Goal: Book appointment/travel/reservation

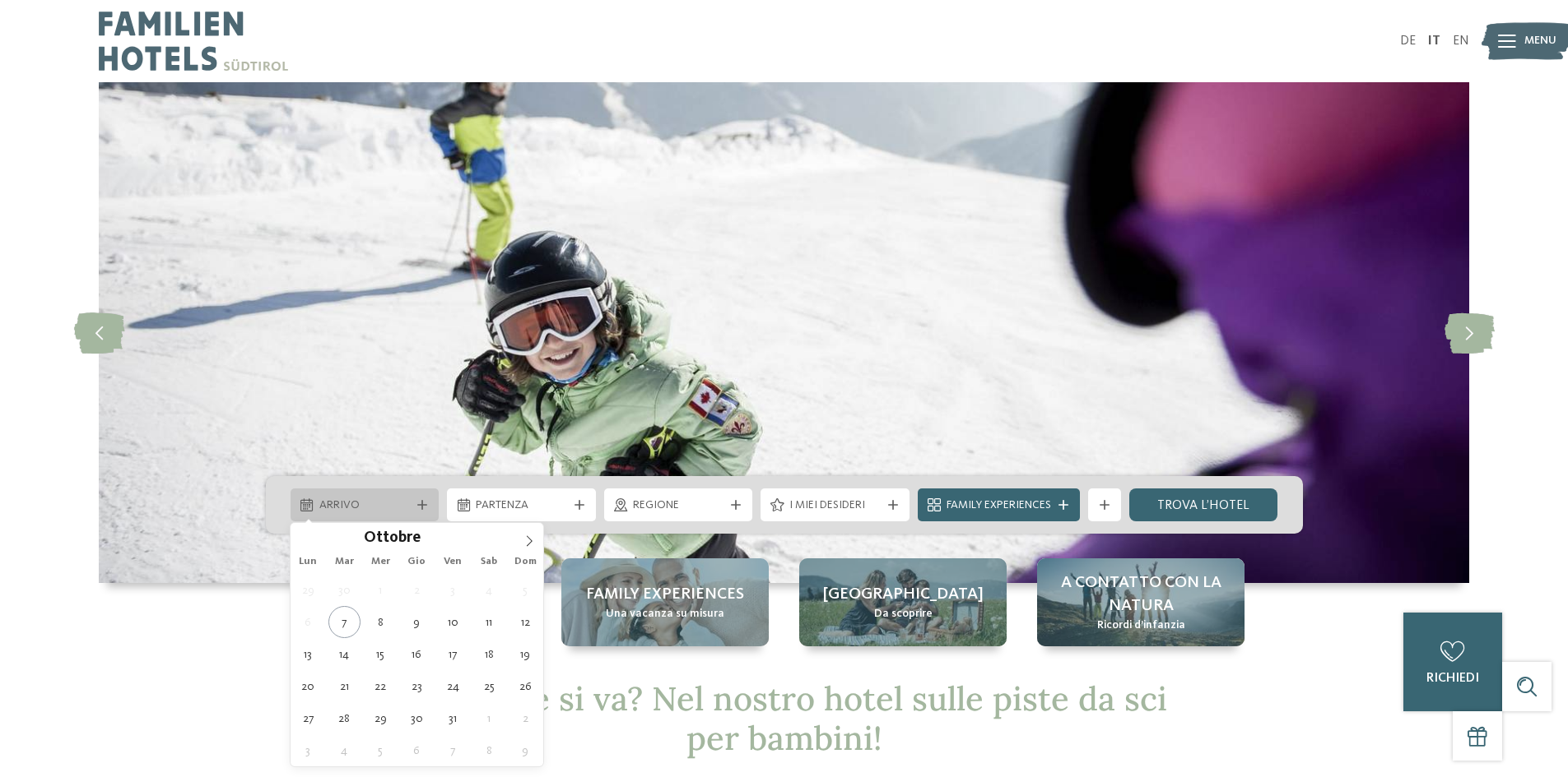
click at [386, 503] on span "Arrivo" at bounding box center [364, 505] width 91 height 17
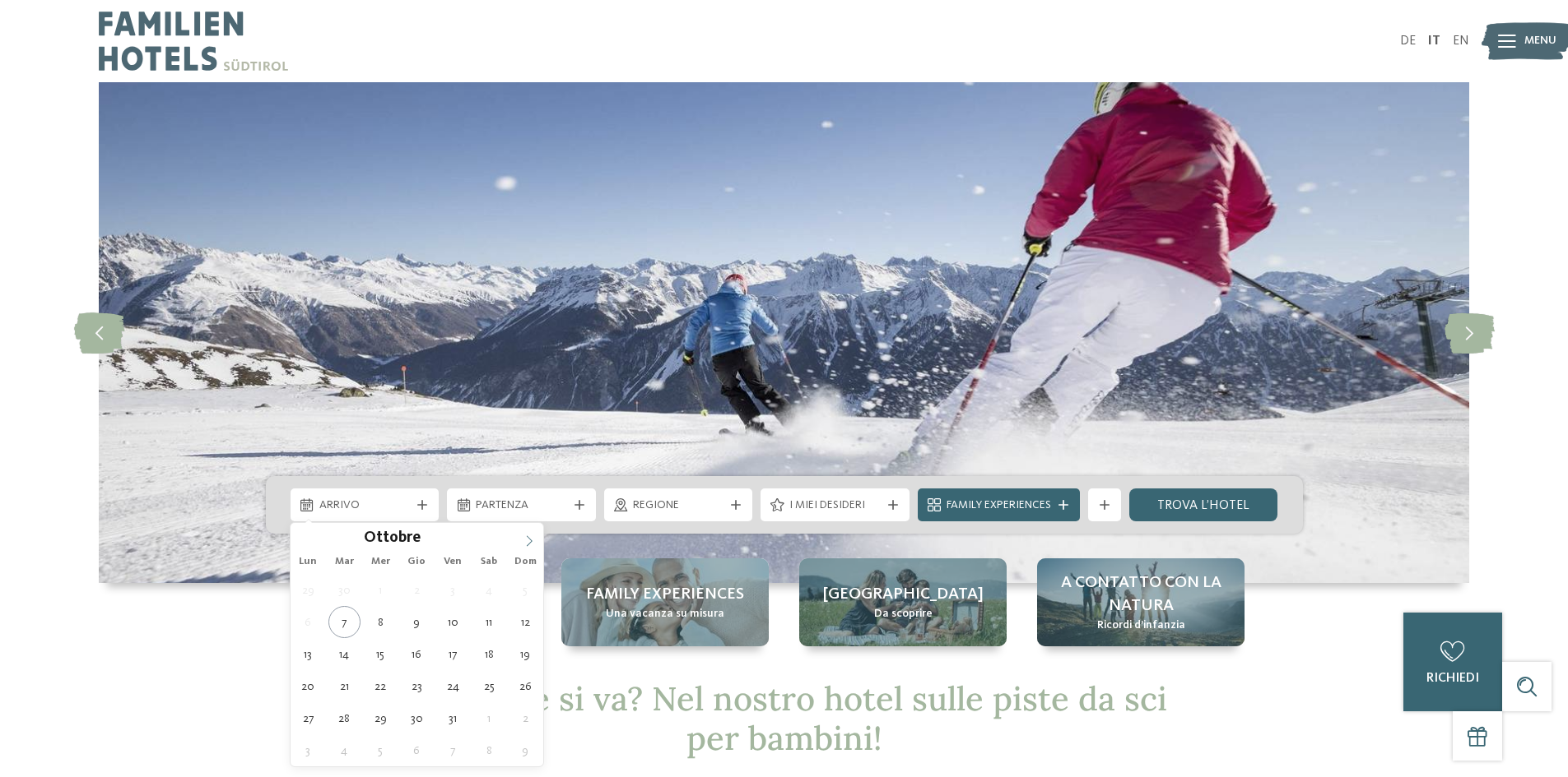
click at [529, 539] on icon at bounding box center [529, 541] width 11 height 11
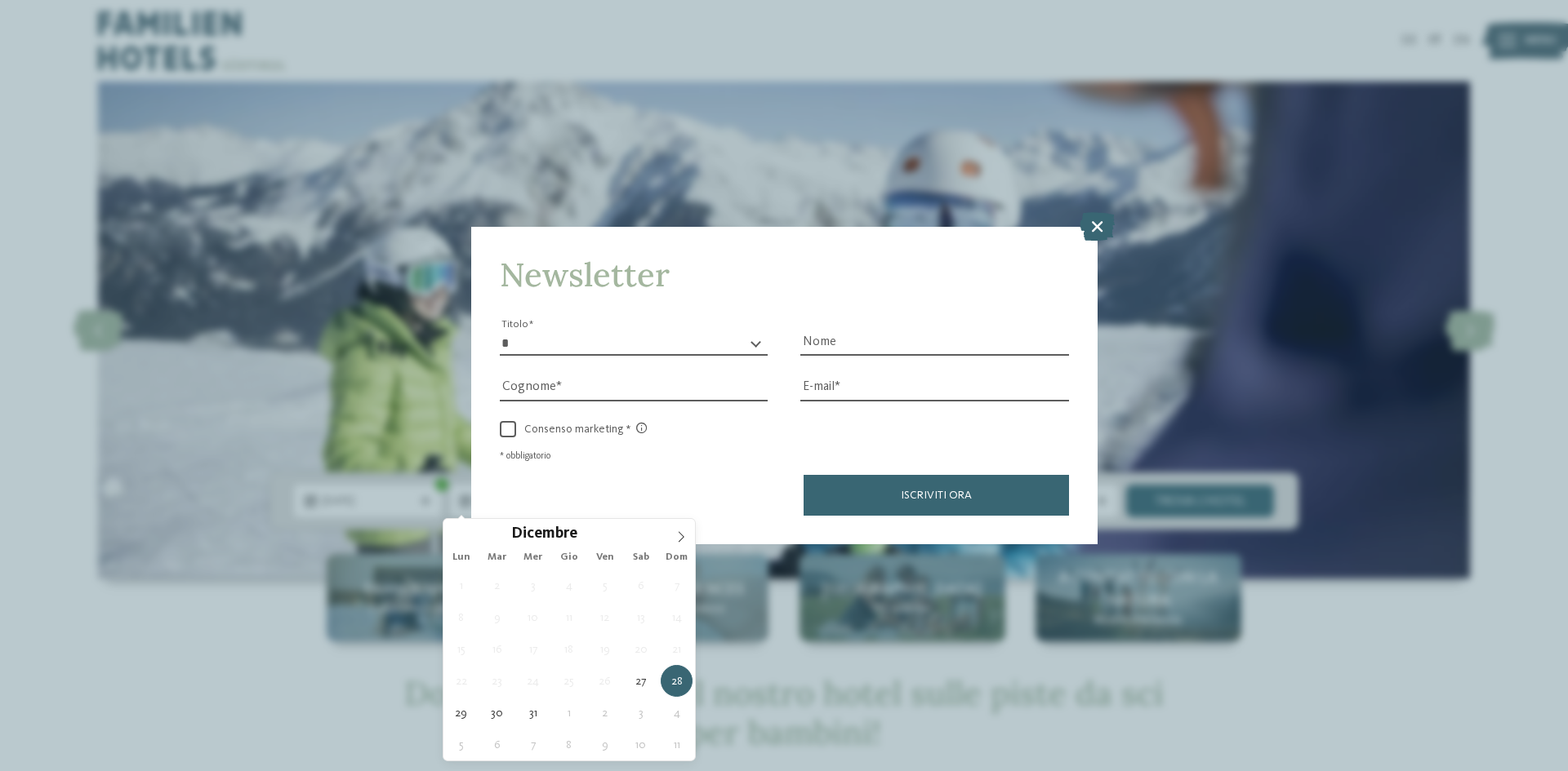
click at [360, 498] on div "Newsletter * ****** ******* ******** ****** Titolo Nome [GEOGRAPHIC_DATA] Fax" at bounding box center [784, 386] width 1568 height 771
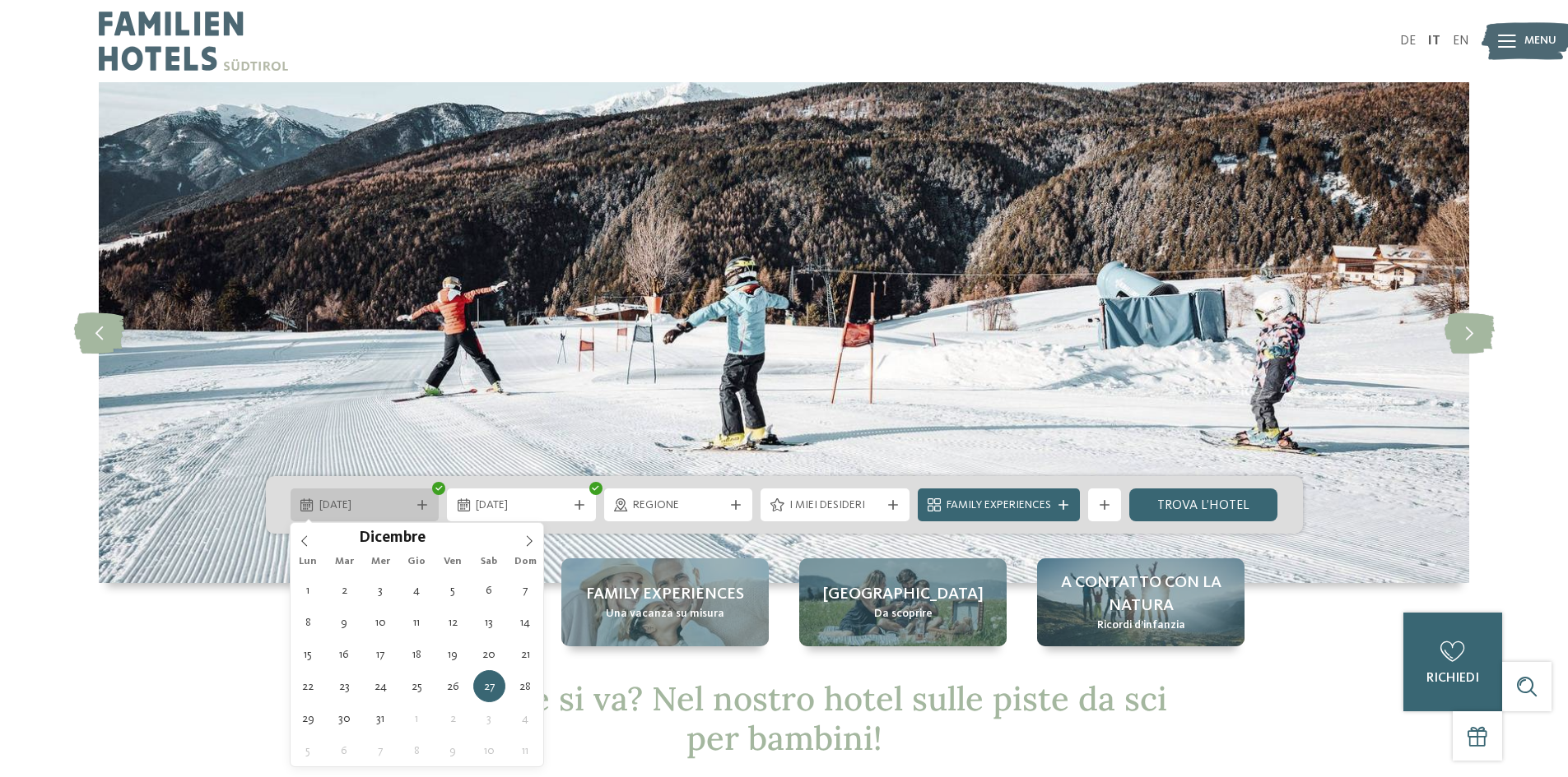
click at [364, 502] on span "[DATE]" at bounding box center [364, 505] width 91 height 17
type div "[DATE]"
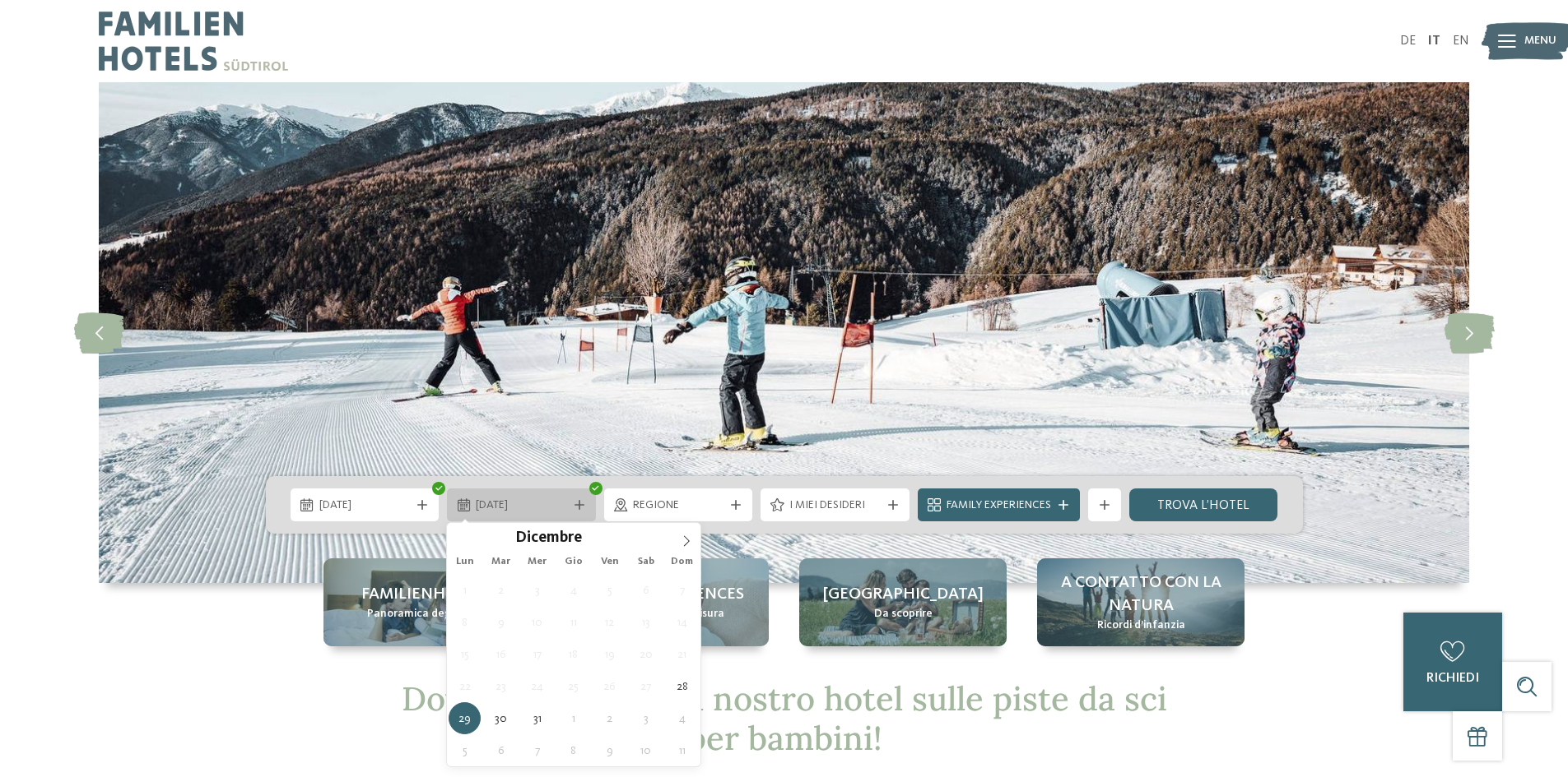
click at [492, 509] on span "[DATE]" at bounding box center [521, 505] width 91 height 17
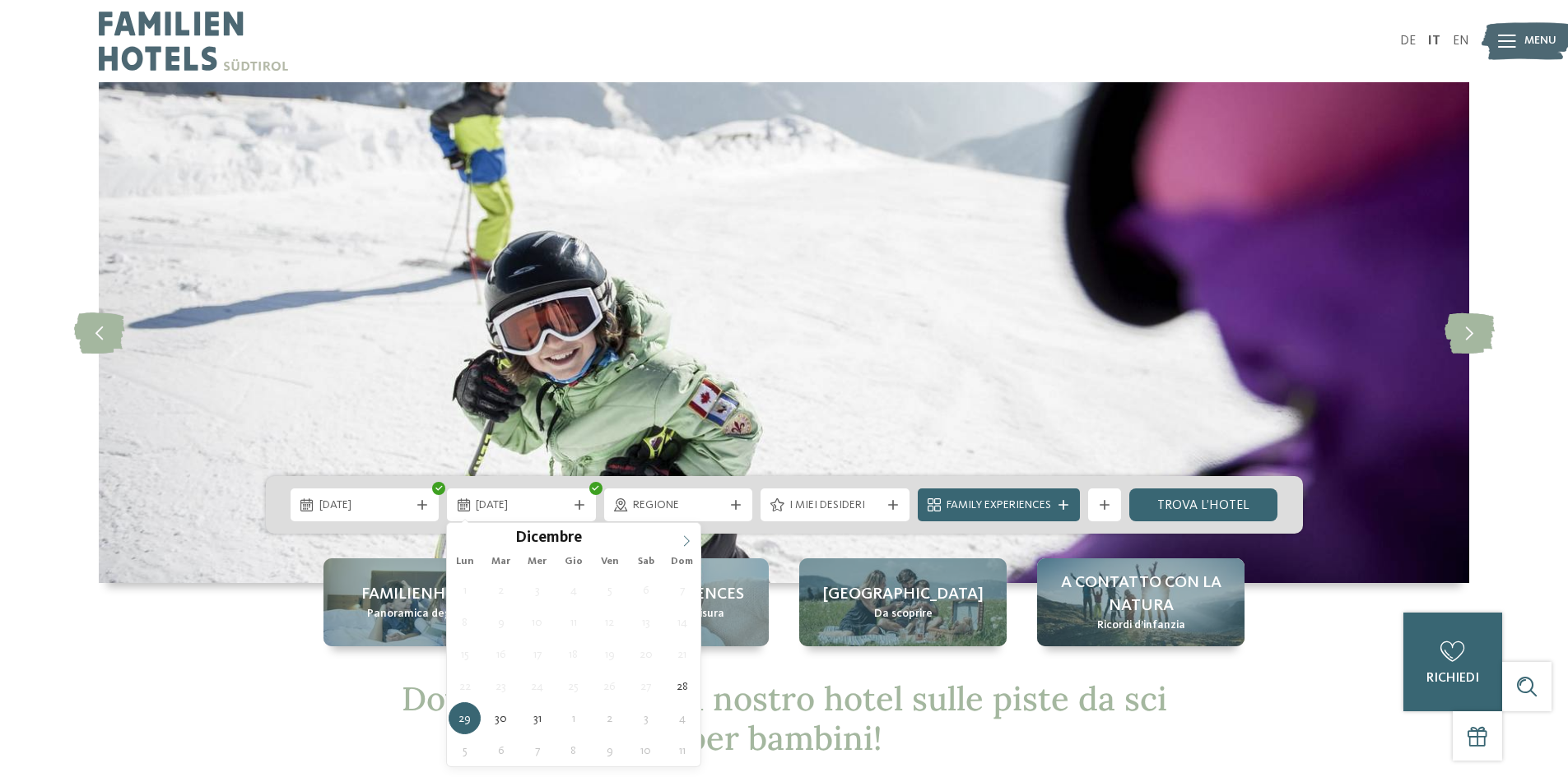
type input "****"
click at [685, 540] on icon at bounding box center [686, 541] width 11 height 11
type div "[DATE]"
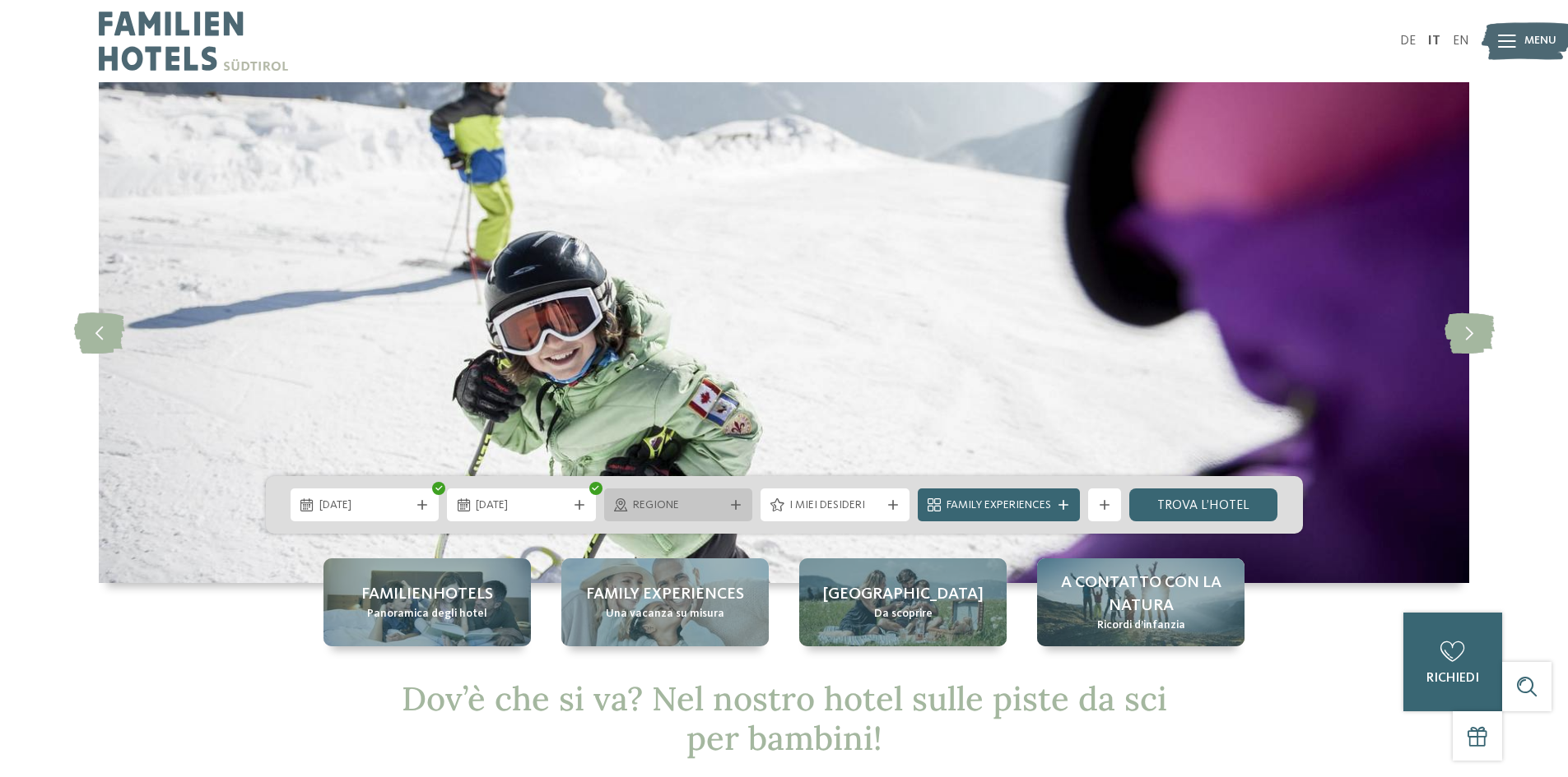
click at [685, 515] on div "Regione" at bounding box center [678, 505] width 149 height 33
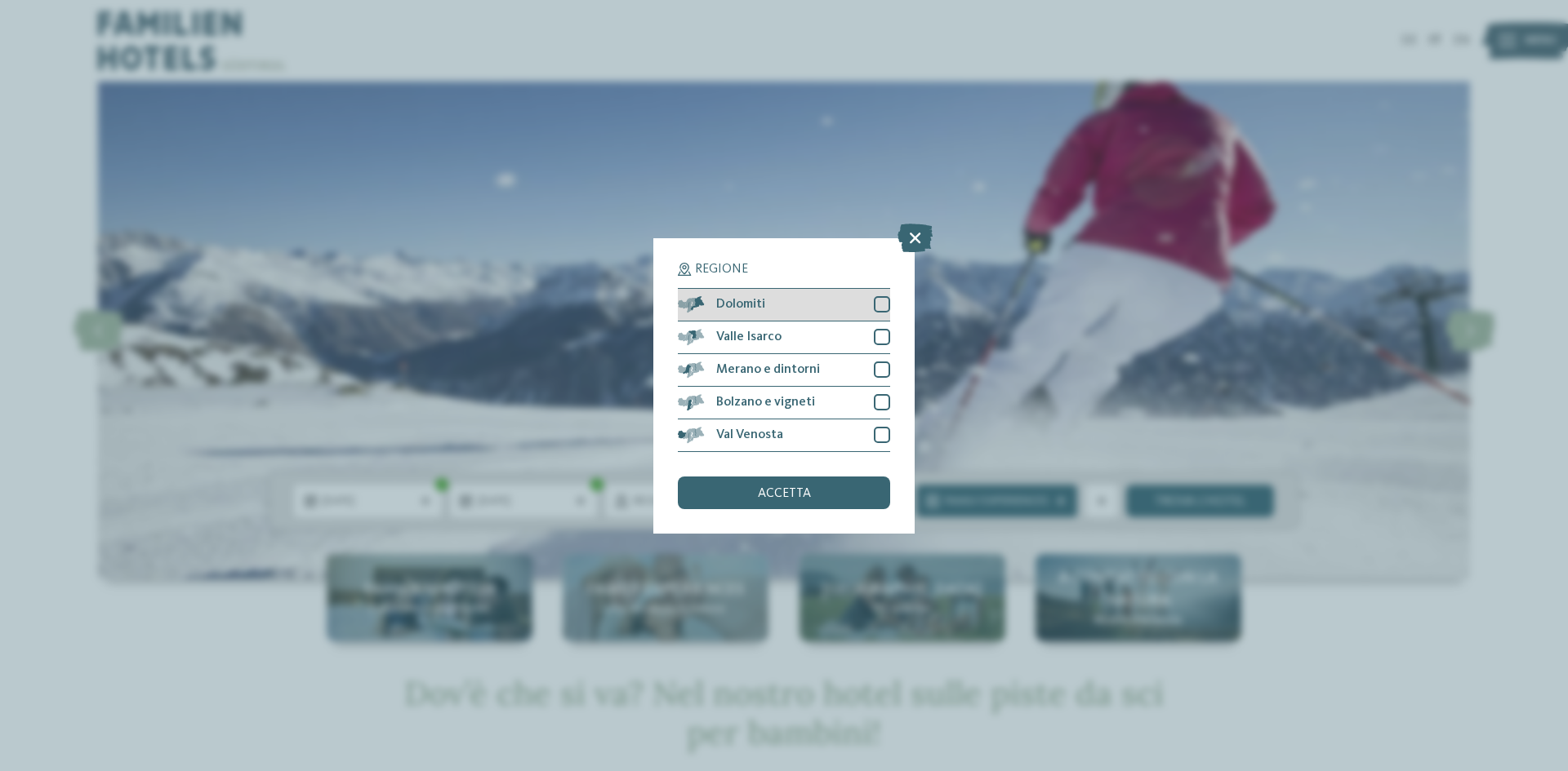
click at [885, 305] on div at bounding box center [882, 304] width 16 height 16
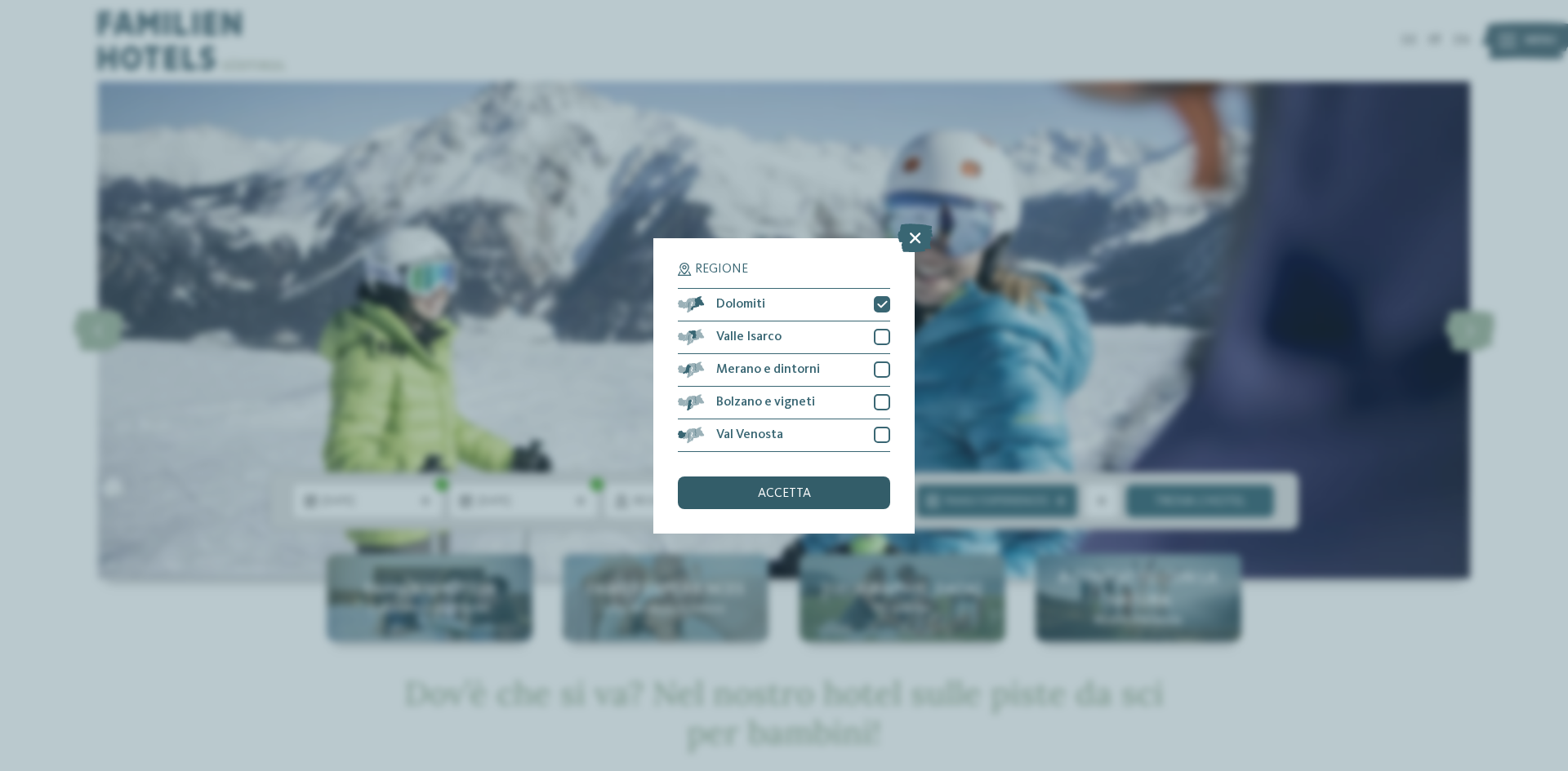
click at [810, 499] on div "accetta" at bounding box center [784, 493] width 212 height 33
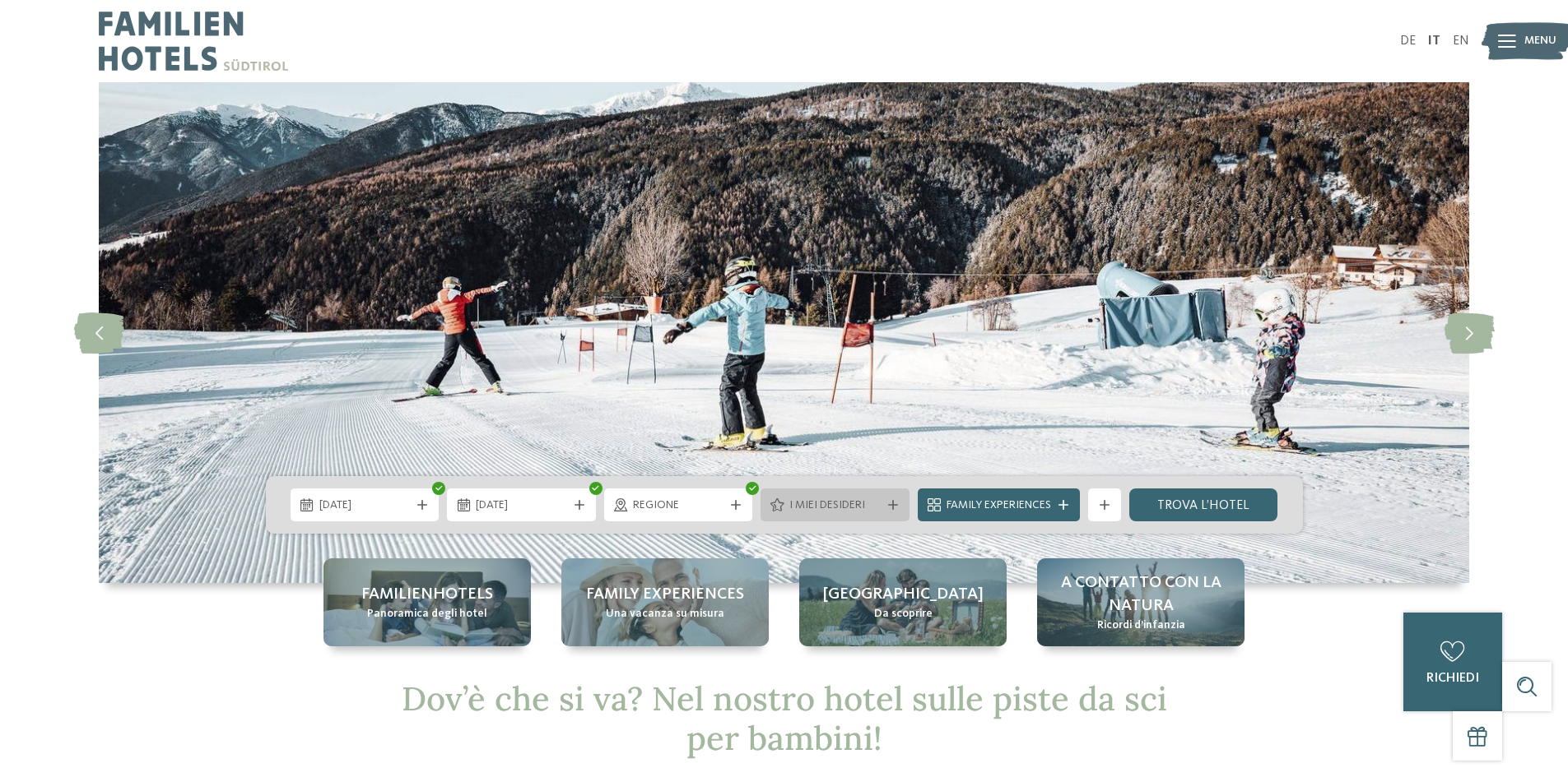
click at [800, 502] on span "I miei desideri" at bounding box center [834, 505] width 91 height 17
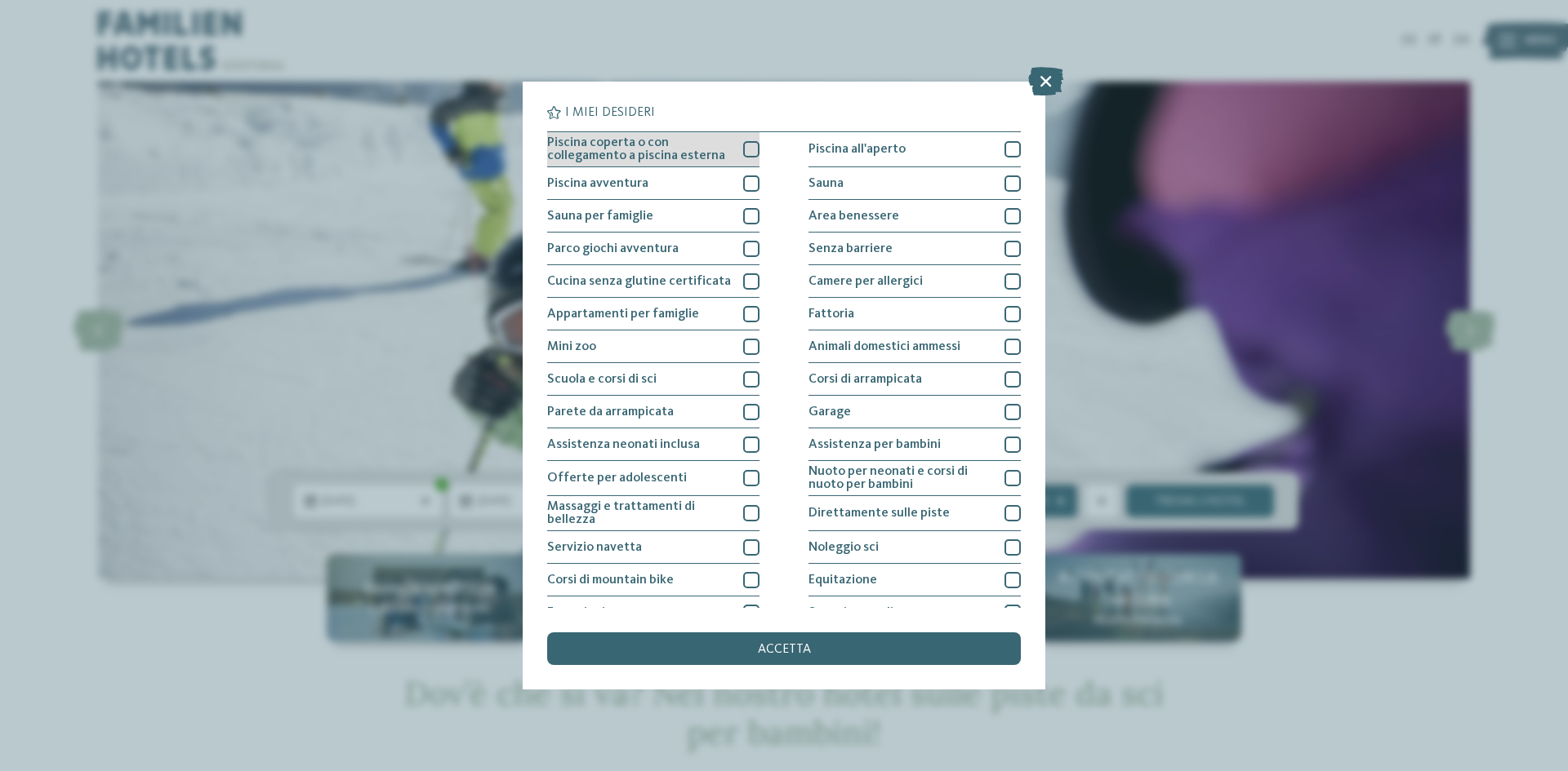
click at [746, 144] on div at bounding box center [751, 149] width 16 height 16
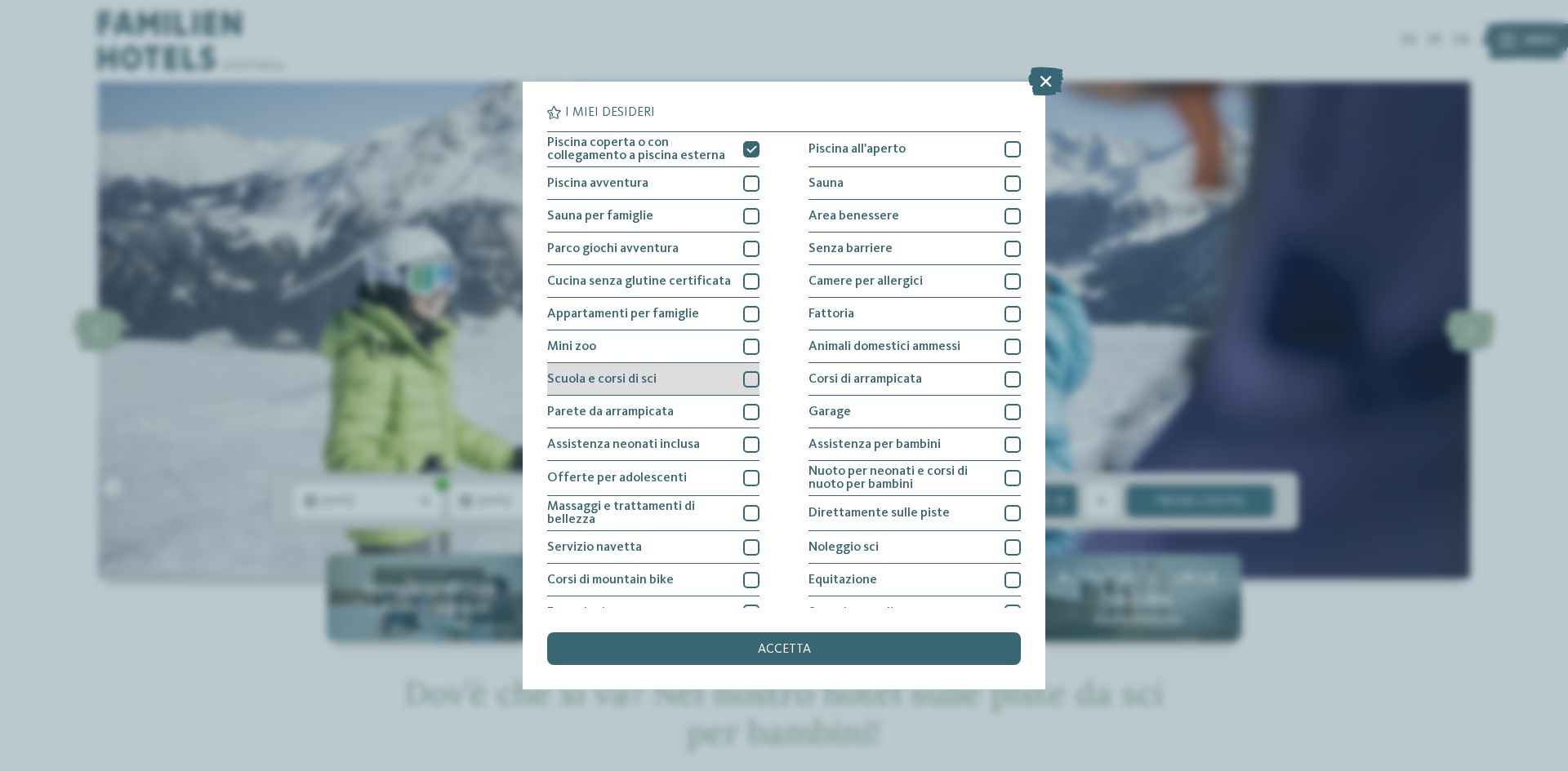
click at [743, 375] on div at bounding box center [751, 379] width 16 height 16
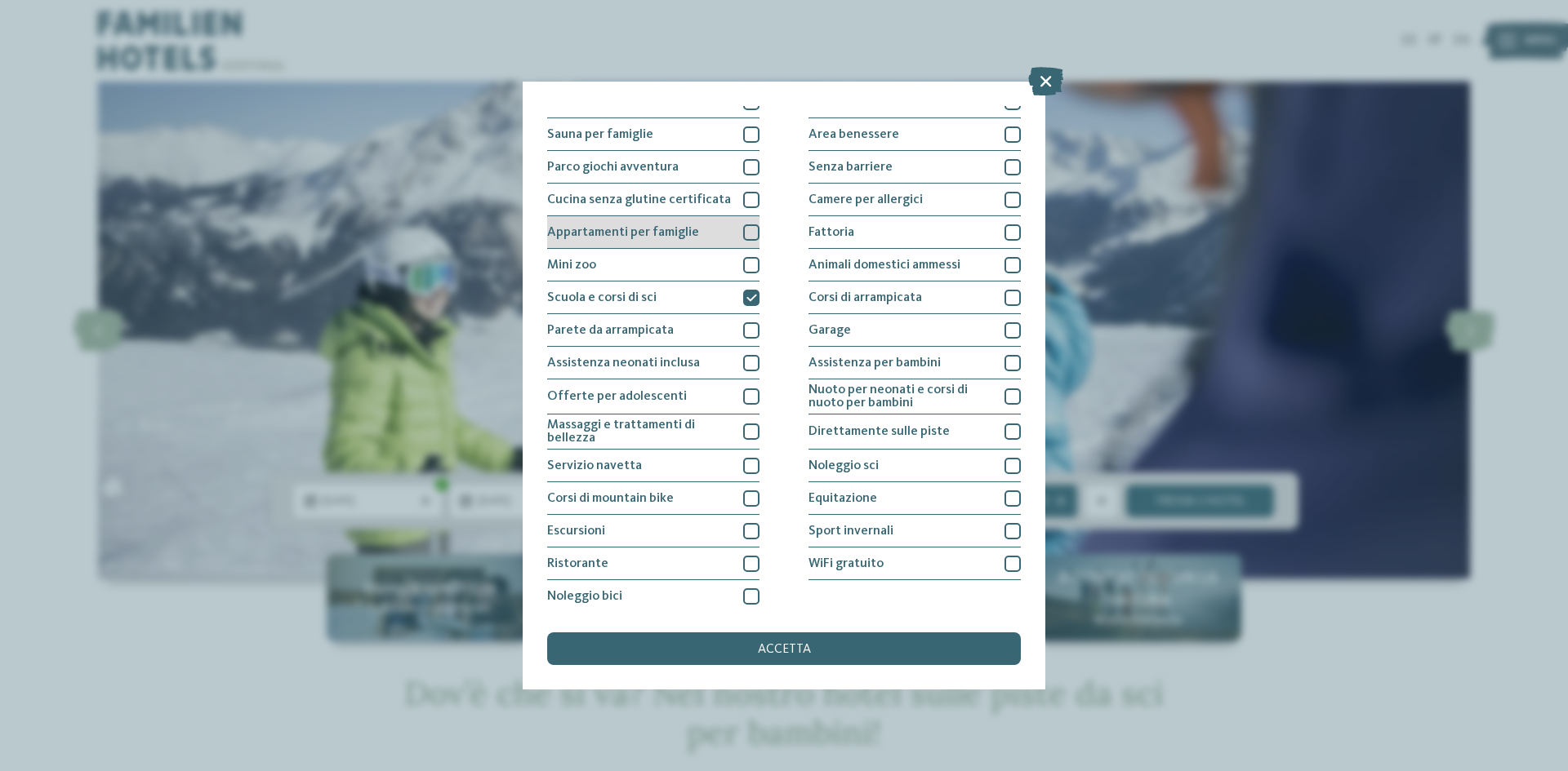
scroll to position [86, 0]
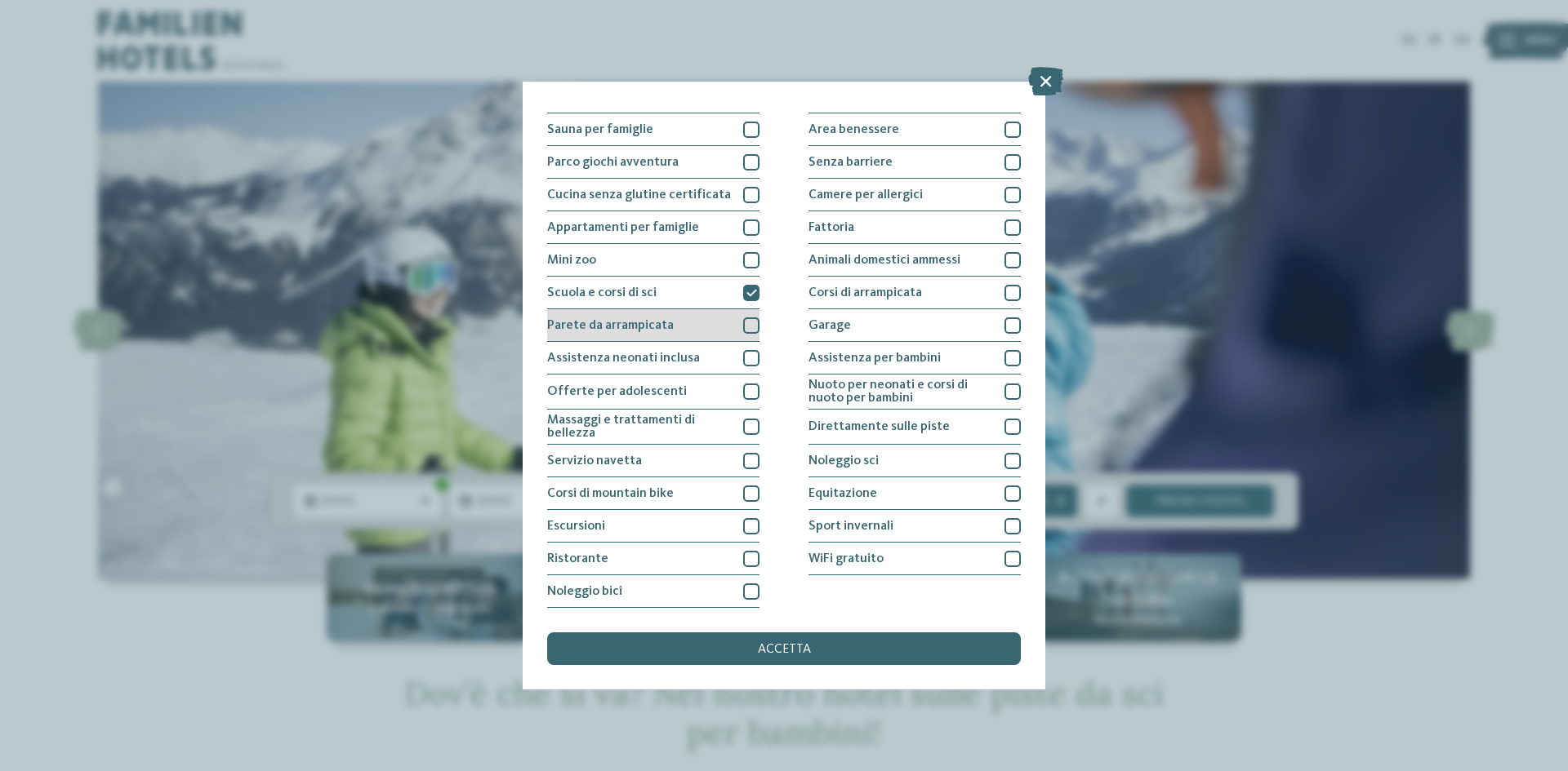
click at [746, 326] on div at bounding box center [751, 325] width 16 height 16
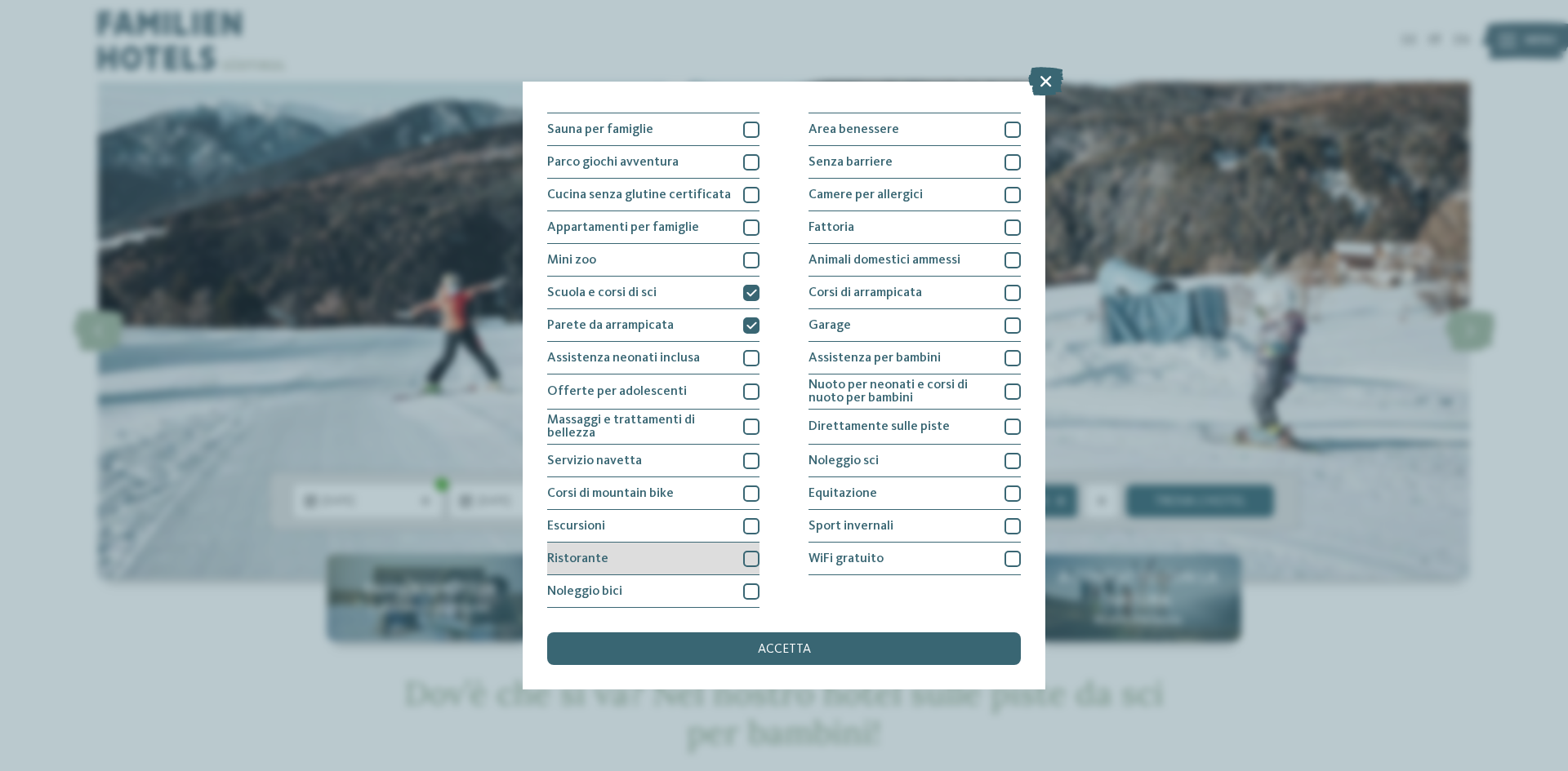
click at [747, 555] on div at bounding box center [751, 559] width 16 height 16
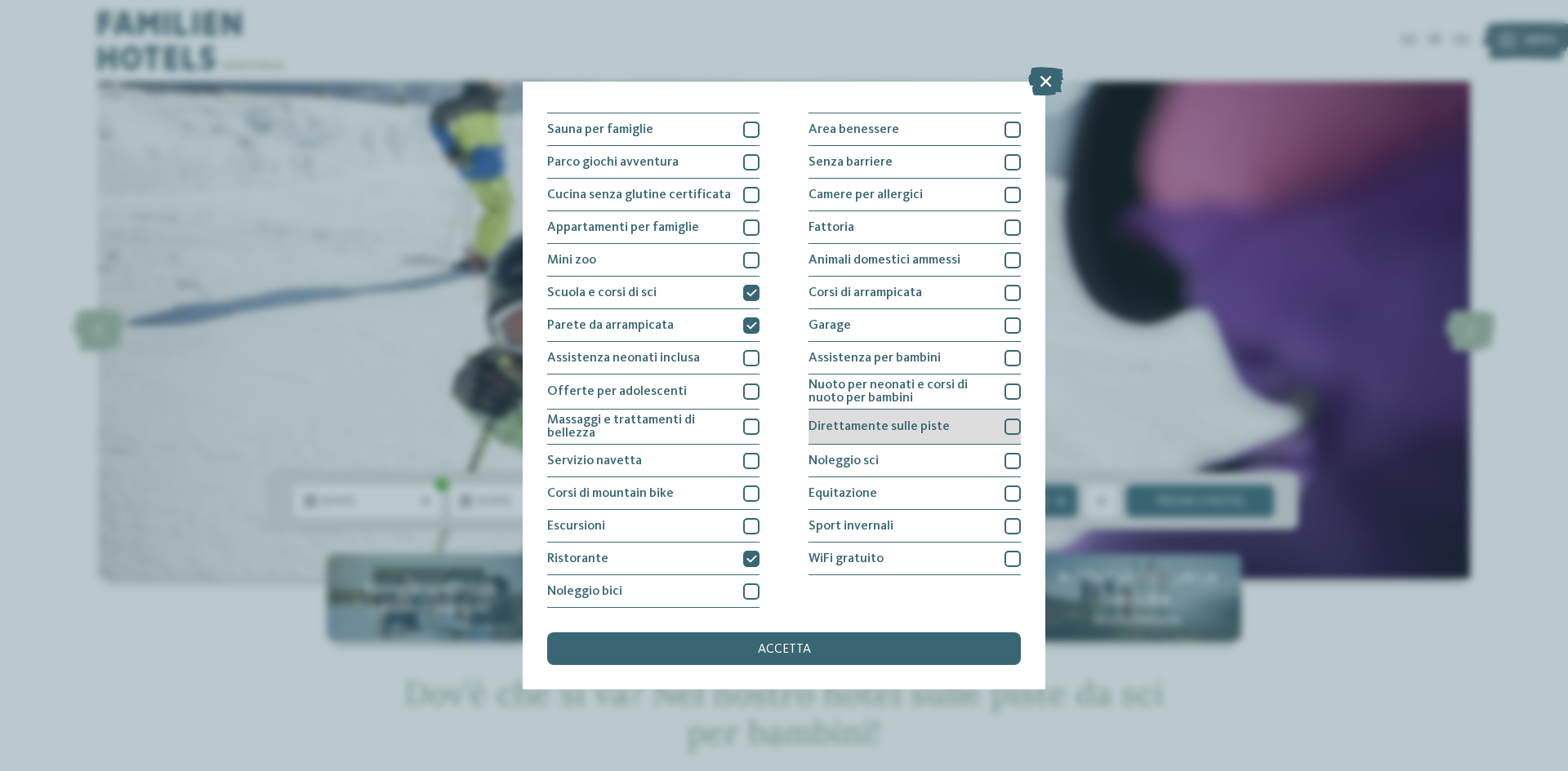
click at [973, 429] on div "Direttamente sulle piste" at bounding box center [915, 427] width 212 height 35
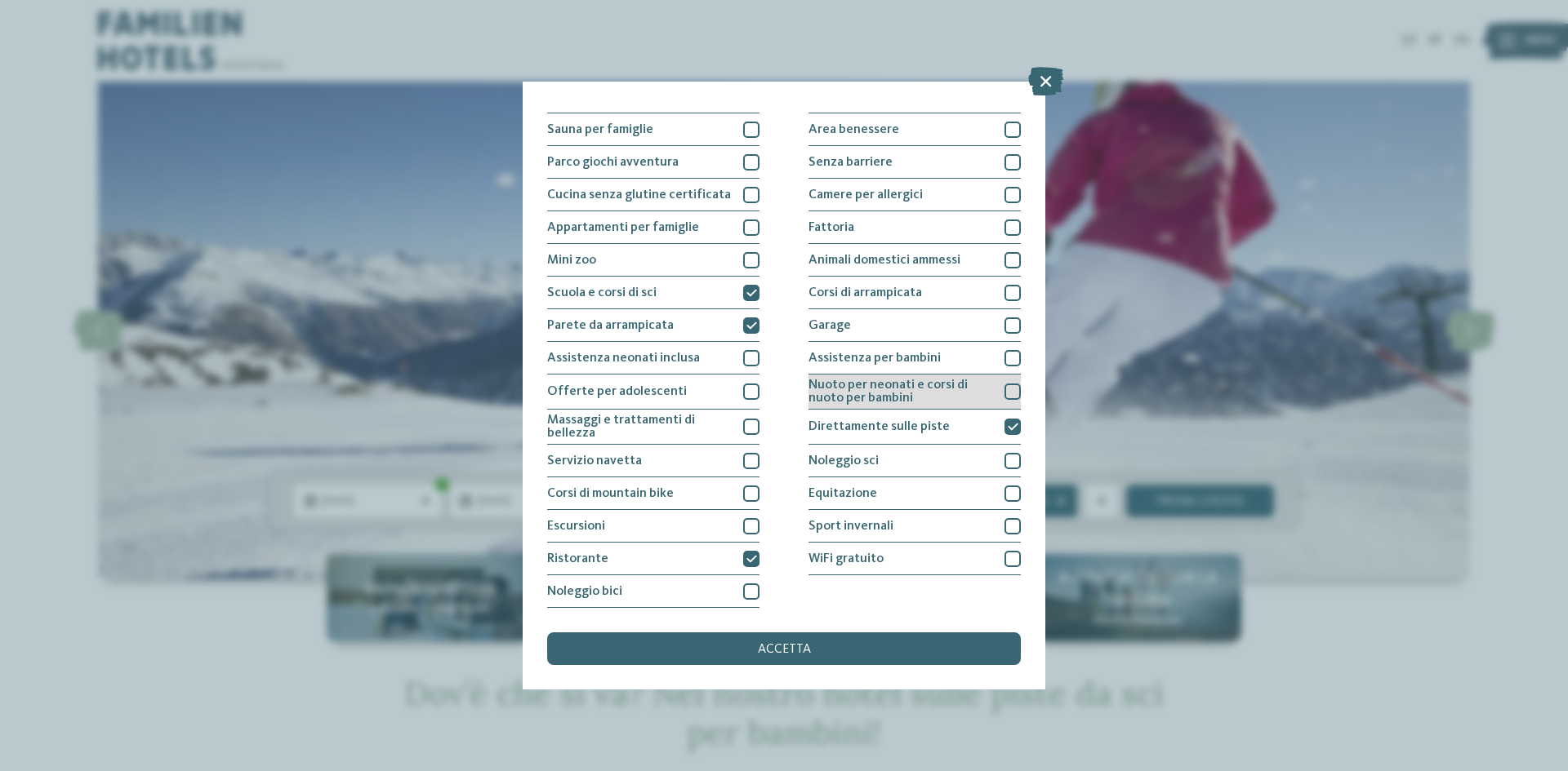
click at [1004, 389] on div at bounding box center [1012, 392] width 16 height 16
click at [1004, 352] on div at bounding box center [1012, 358] width 16 height 16
click at [1004, 290] on div at bounding box center [1012, 292] width 16 height 16
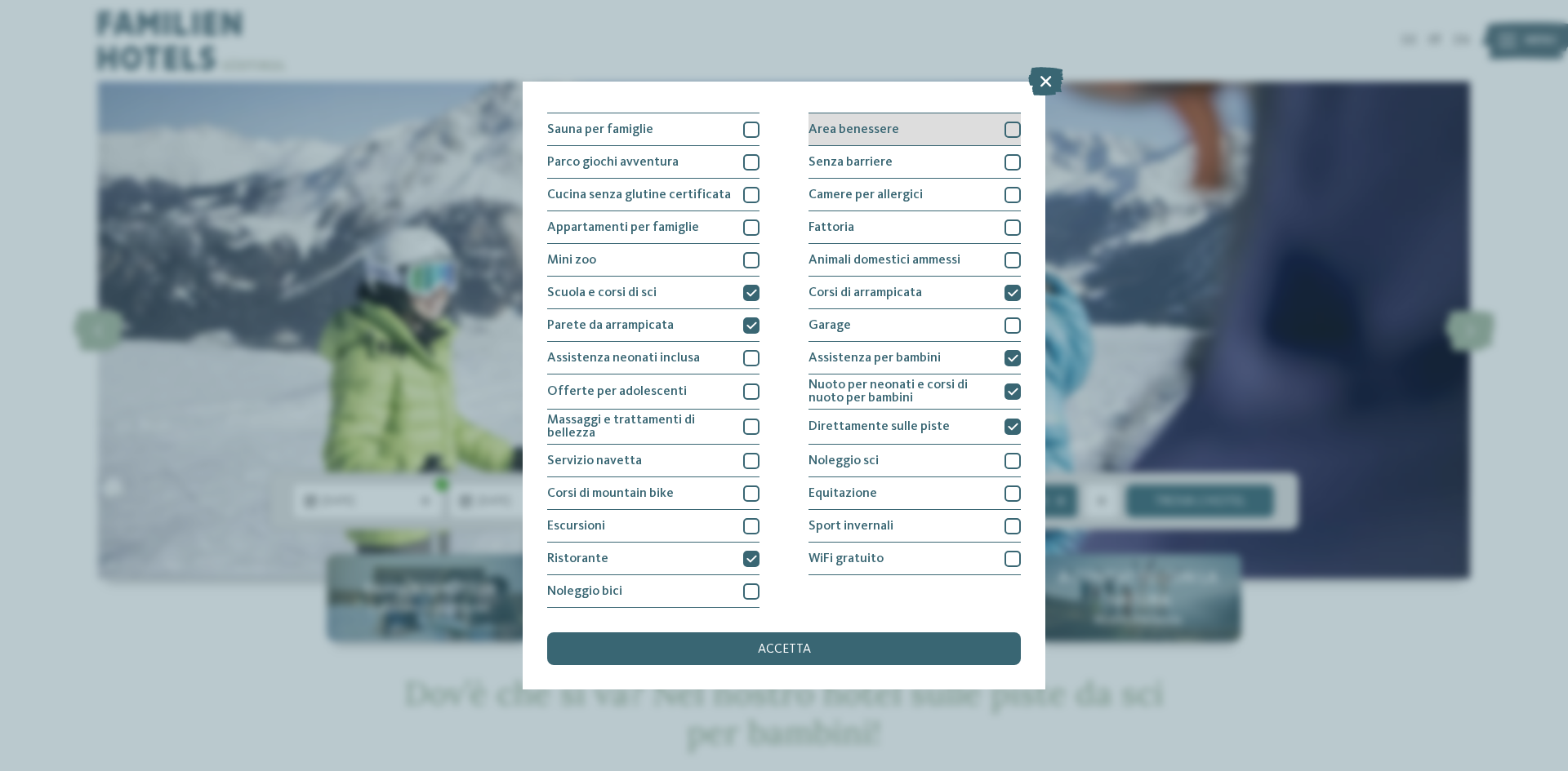
scroll to position [0, 0]
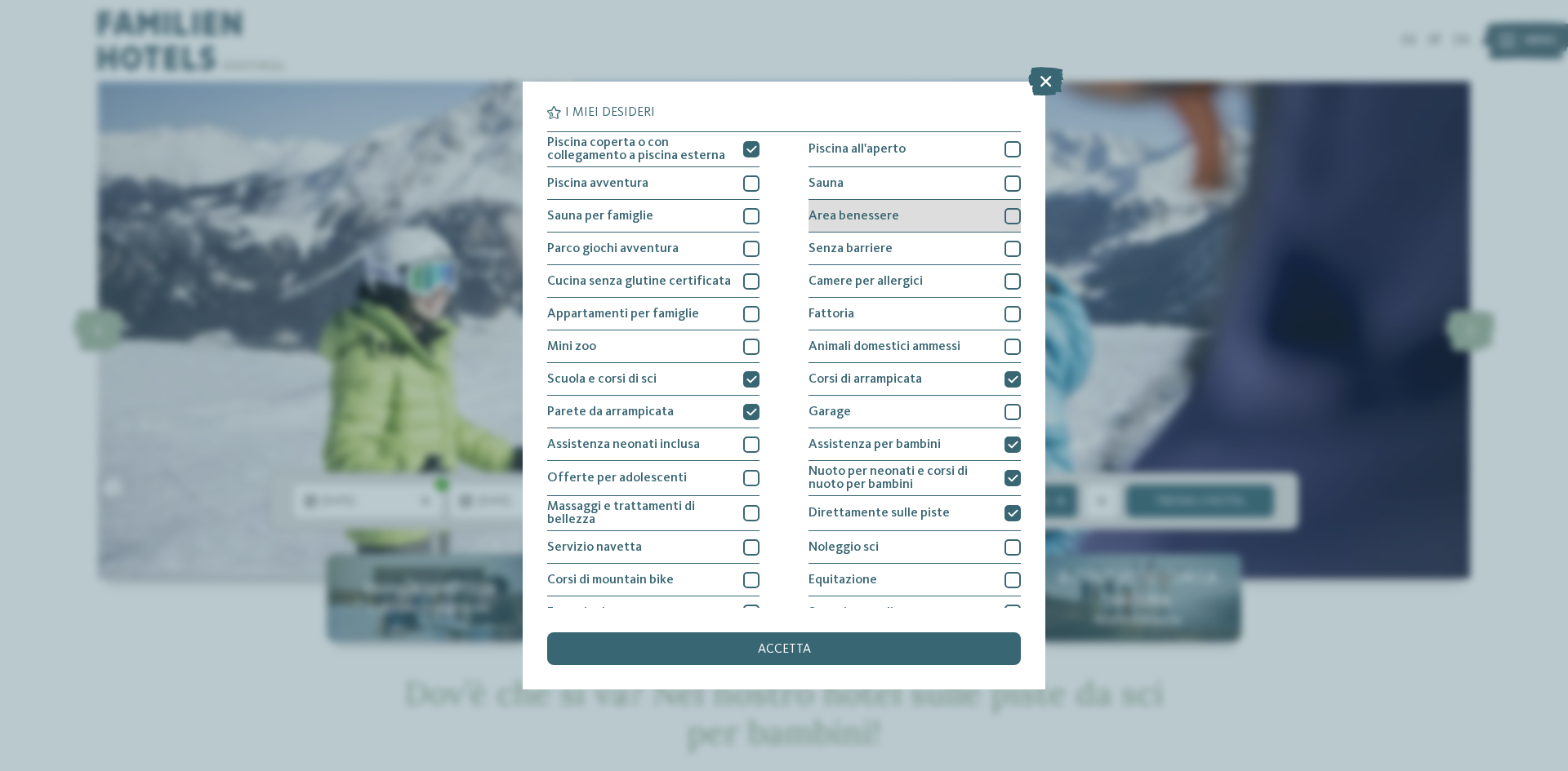
click at [1004, 218] on div at bounding box center [1012, 216] width 16 height 16
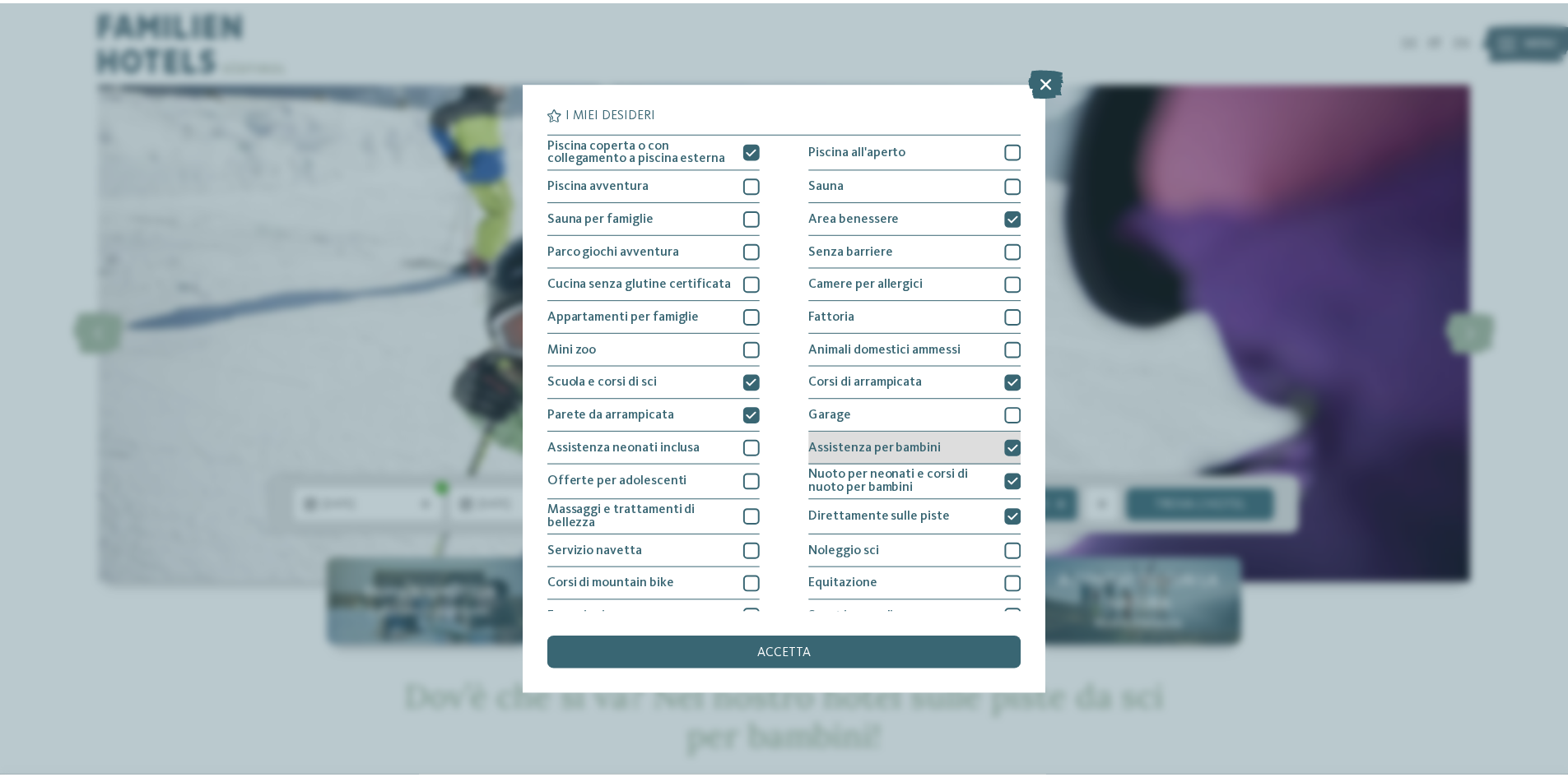
scroll to position [87, 0]
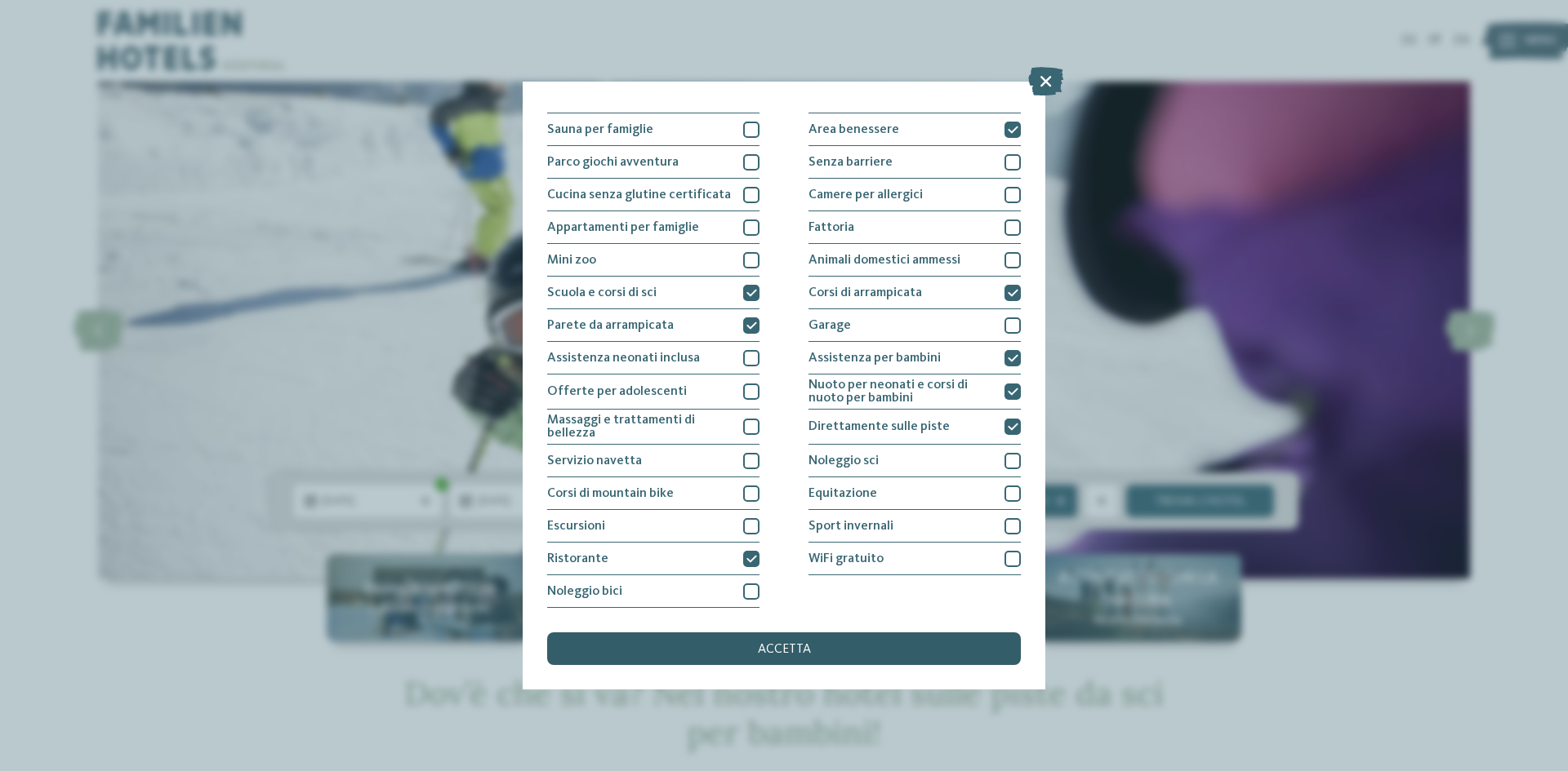
click at [802, 638] on div "accetta" at bounding box center [784, 649] width 474 height 33
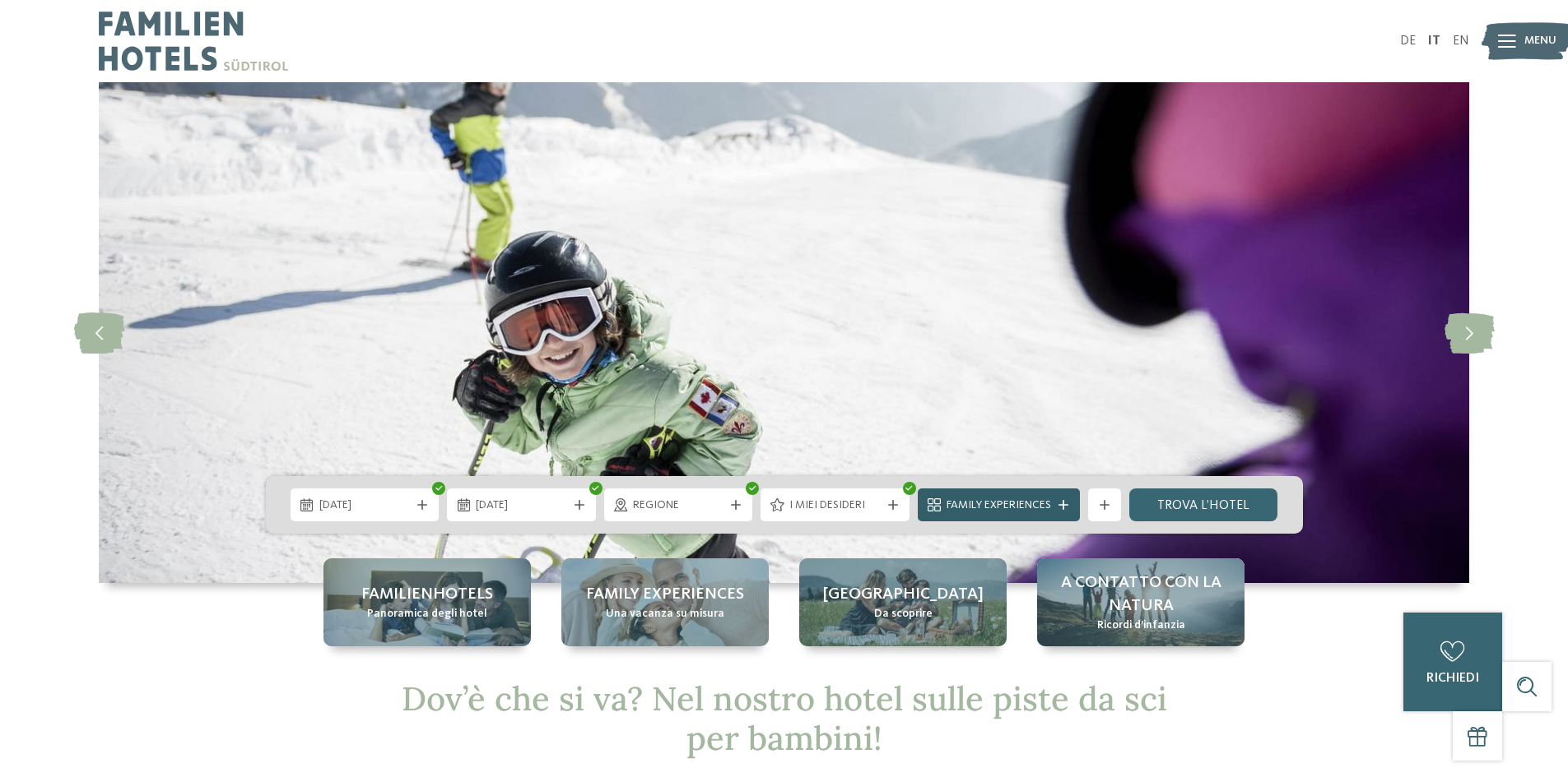
click at [1012, 501] on span "Family Experiences" at bounding box center [998, 505] width 104 height 17
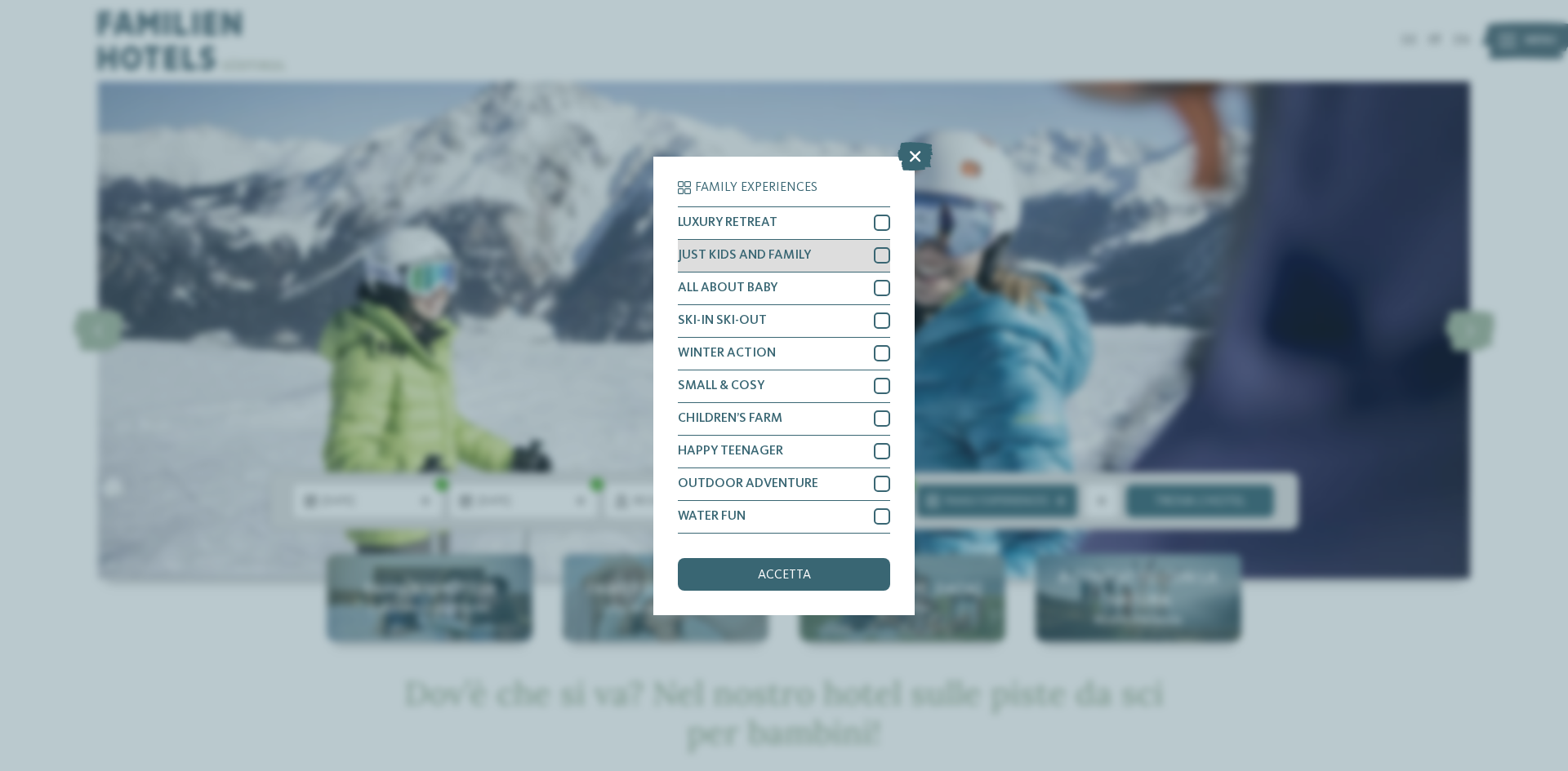
click at [880, 258] on div at bounding box center [882, 255] width 16 height 16
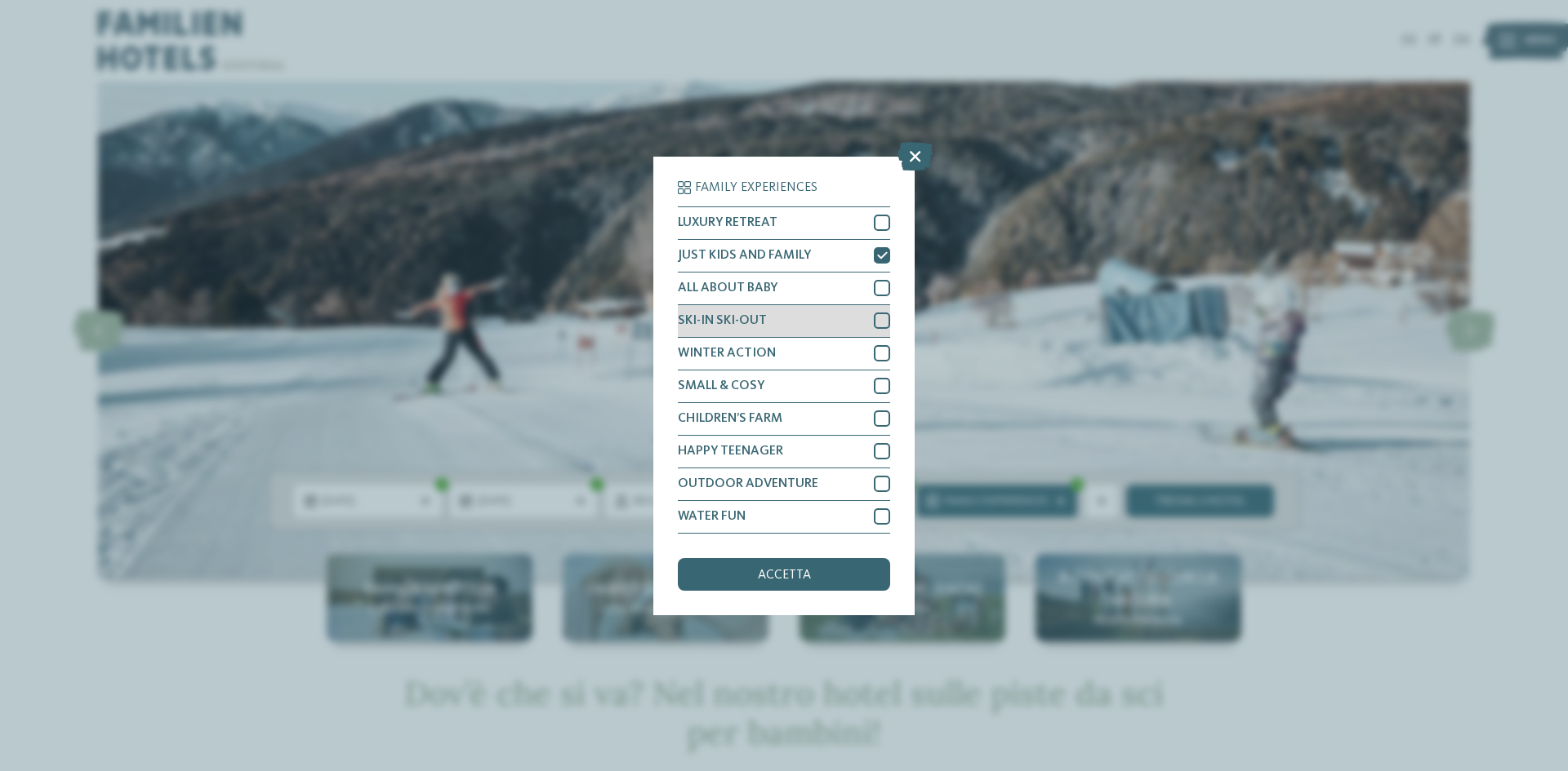
click at [877, 318] on div at bounding box center [882, 320] width 16 height 16
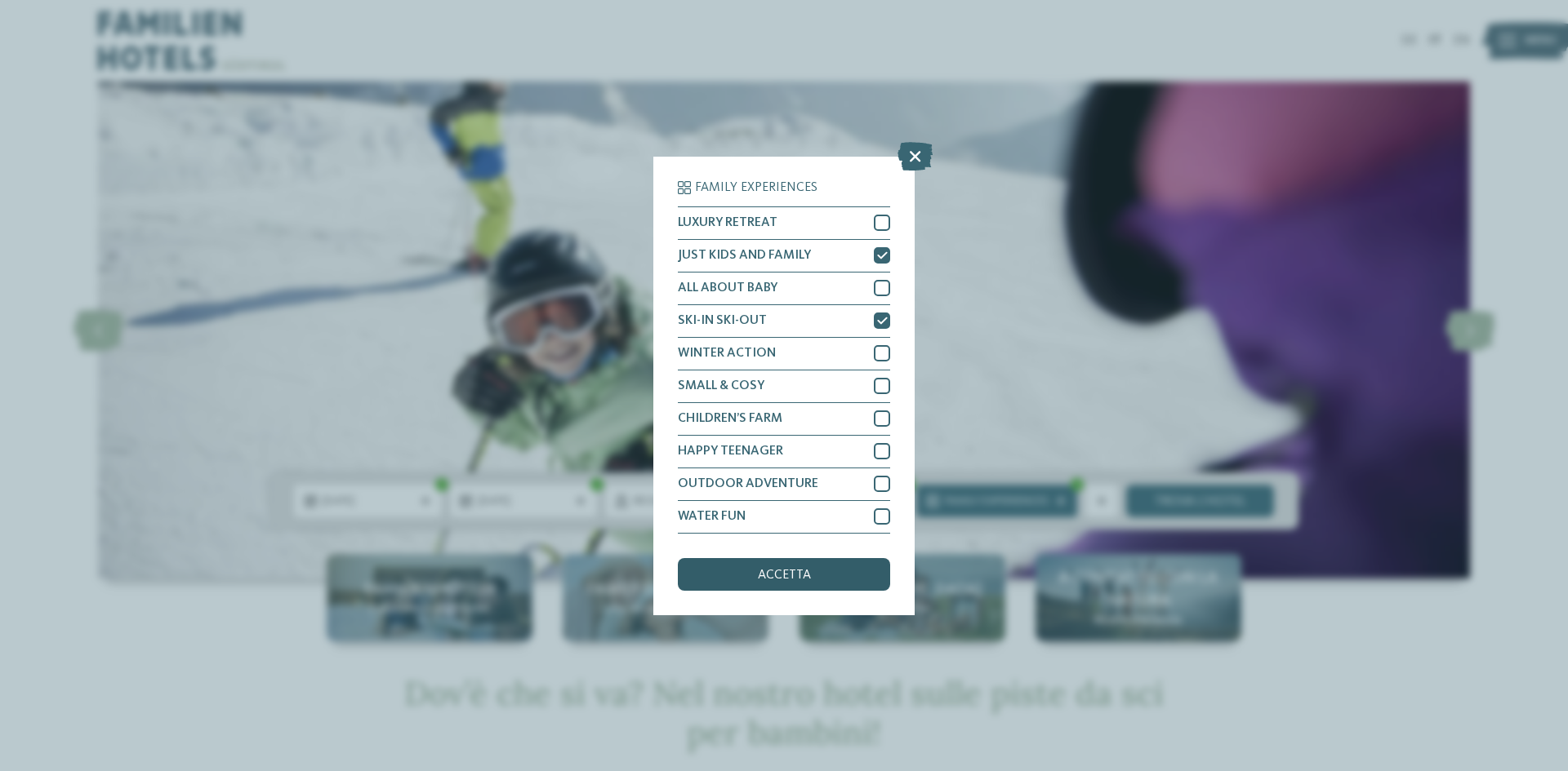
click at [803, 570] on span "accetta" at bounding box center [784, 575] width 54 height 13
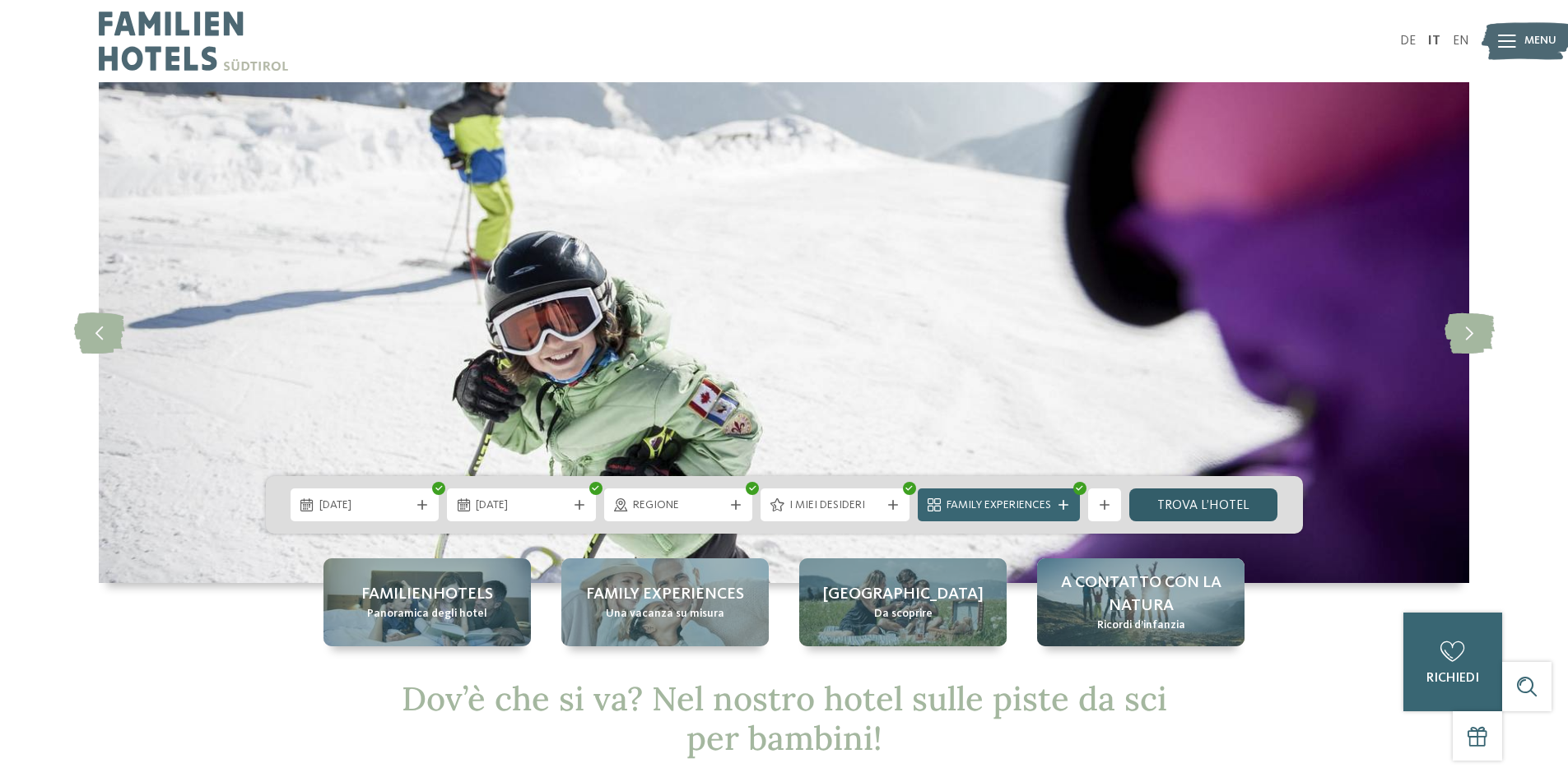
click at [1169, 512] on link "trova l’hotel" at bounding box center [1203, 505] width 149 height 33
